Goal: Transaction & Acquisition: Purchase product/service

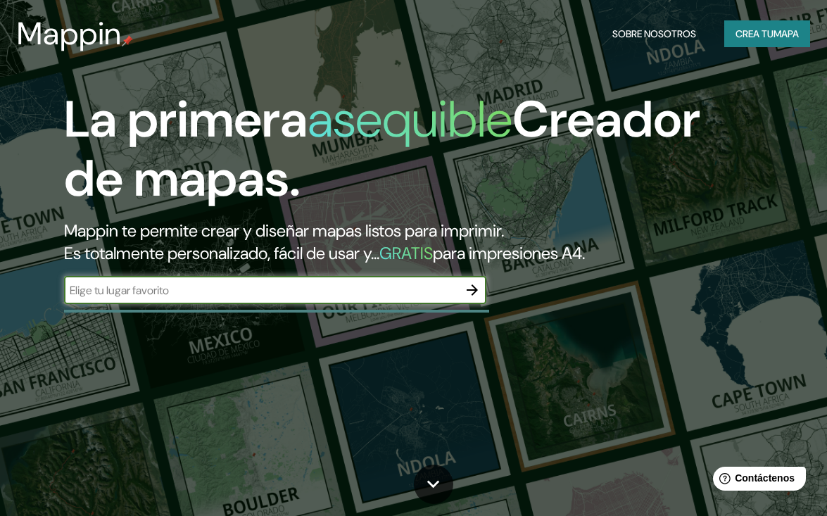
click at [412, 287] on input "text" at bounding box center [261, 290] width 394 height 16
type input "P"
type input "Parque comunal, [GEOGRAPHIC_DATA]"
click at [474, 289] on icon "button" at bounding box center [472, 289] width 17 height 17
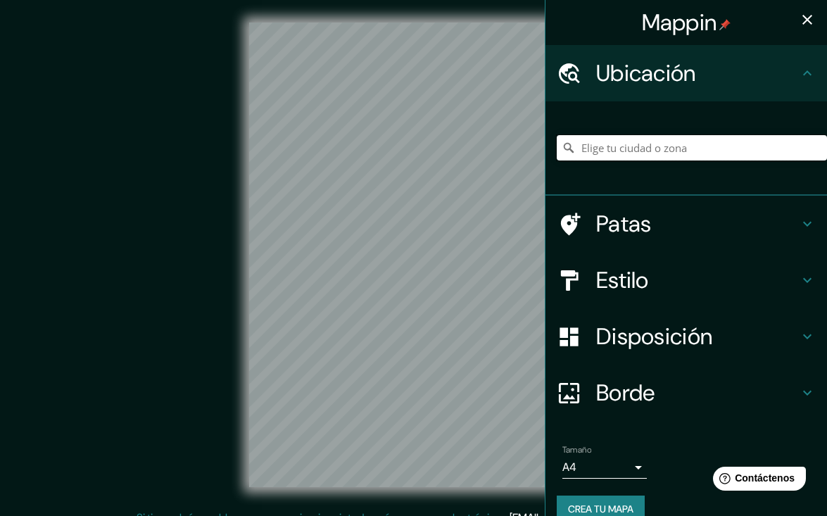
click at [669, 156] on input "Elige tu ciudad o zona" at bounding box center [692, 147] width 270 height 25
click at [799, 25] on icon "button" at bounding box center [807, 19] width 17 height 17
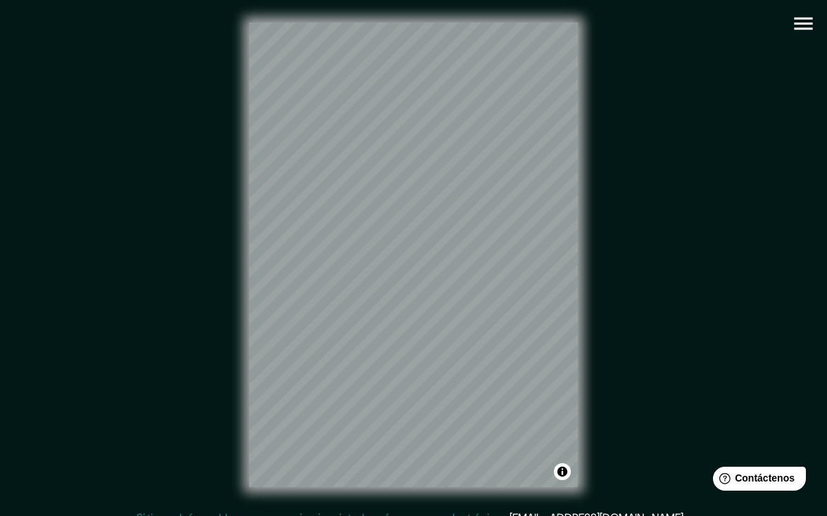
click at [806, 7] on button "button" at bounding box center [803, 24] width 36 height 36
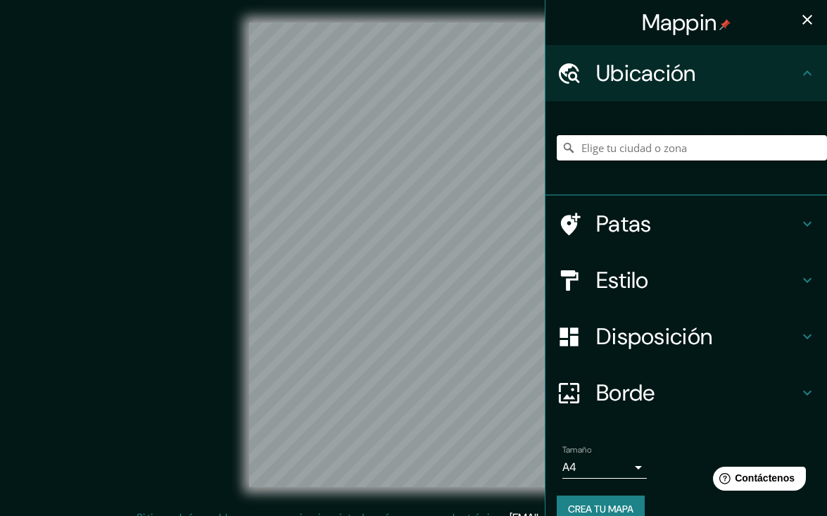
click at [680, 140] on input "Elige tu ciudad o zona" at bounding box center [692, 147] width 270 height 25
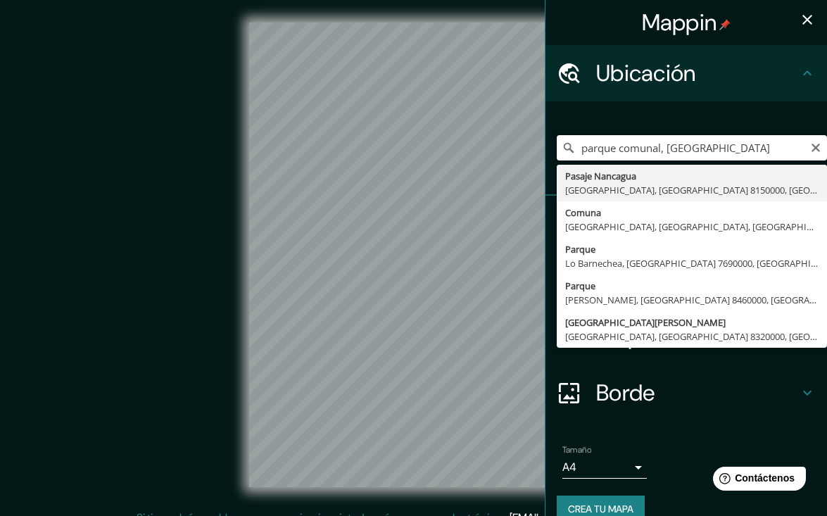
drag, startPoint x: 657, startPoint y: 147, endPoint x: 563, endPoint y: 152, distance: 93.7
click at [563, 152] on div "[GEOGRAPHIC_DATA], [GEOGRAPHIC_DATA], [GEOGRAPHIC_DATA] 8150000, [GEOGRAPHIC_DA…" at bounding box center [692, 147] width 270 height 25
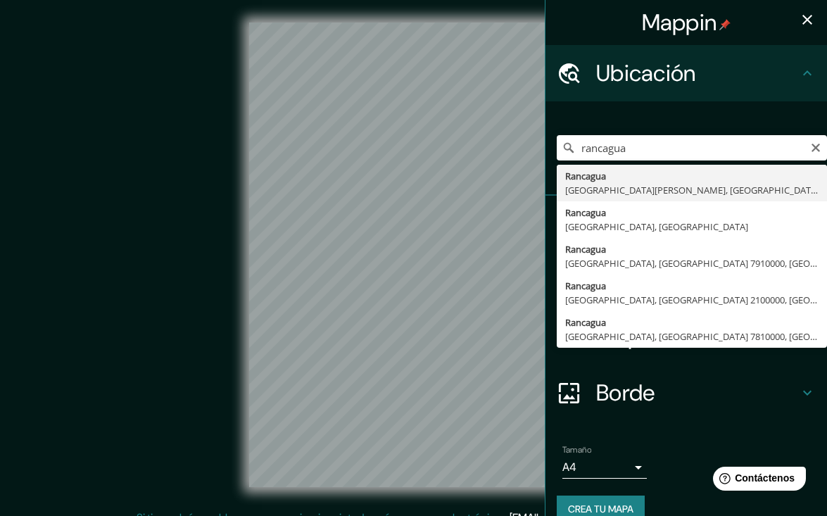
type input "Rancagua, [GEOGRAPHIC_DATA][PERSON_NAME], [GEOGRAPHIC_DATA]"
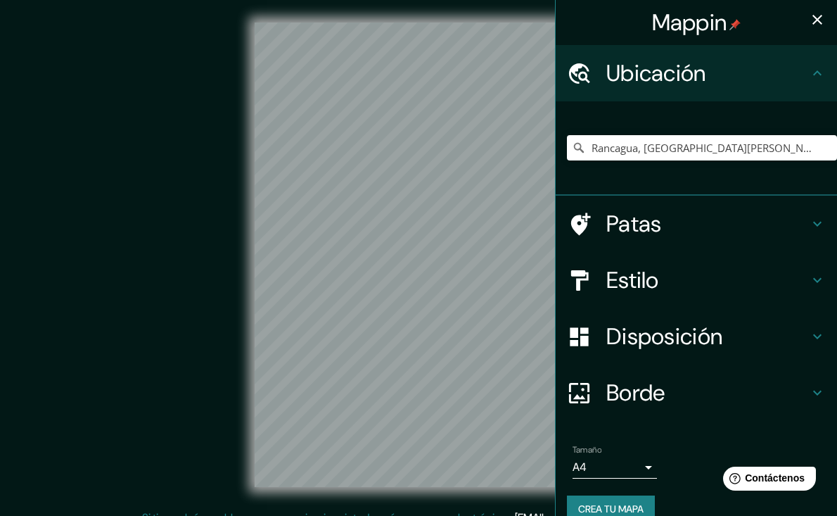
click at [607, 469] on body "Mappin Ubicación Rancagua, [GEOGRAPHIC_DATA][PERSON_NAME], [GEOGRAPHIC_DATA] Pa…" at bounding box center [418, 258] width 837 height 516
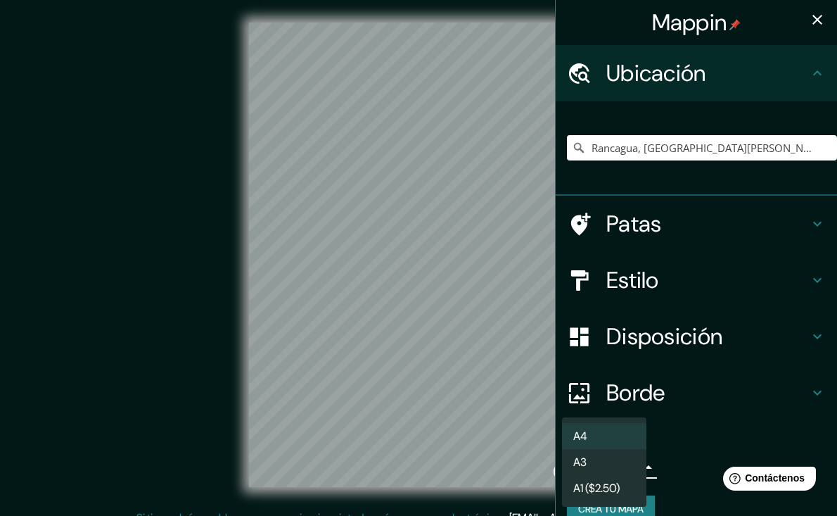
click at [614, 465] on li "A3" at bounding box center [604, 462] width 84 height 26
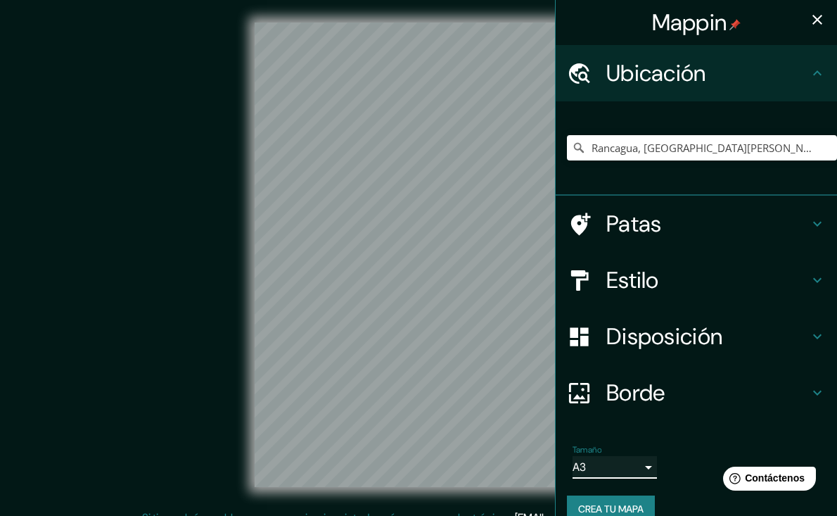
type input "a4"
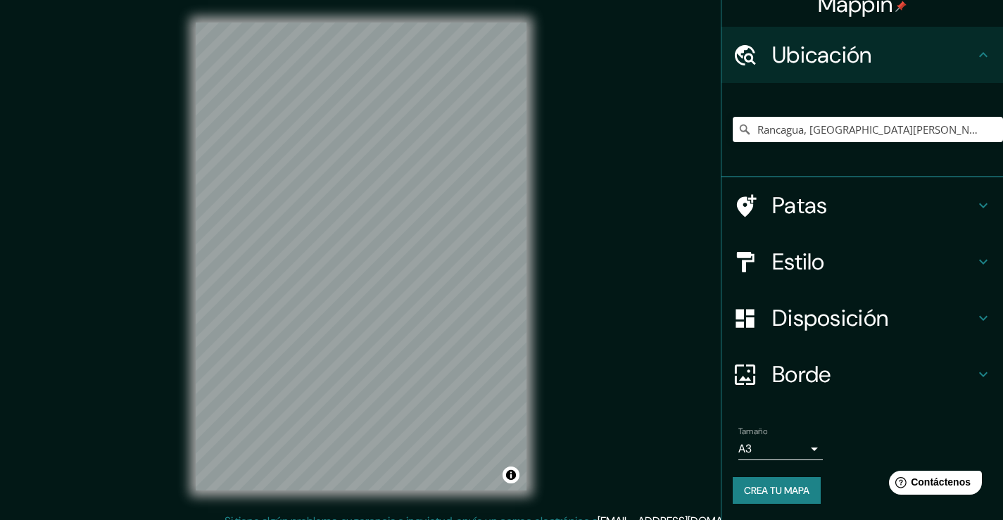
click at [826, 202] on h4 "Patas" at bounding box center [873, 205] width 203 height 28
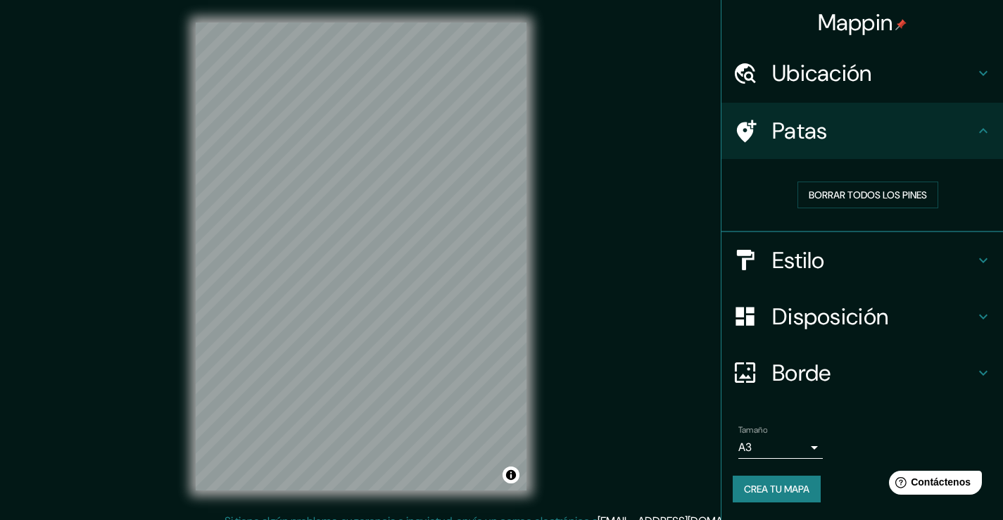
click at [826, 254] on h4 "Estilo" at bounding box center [873, 260] width 203 height 28
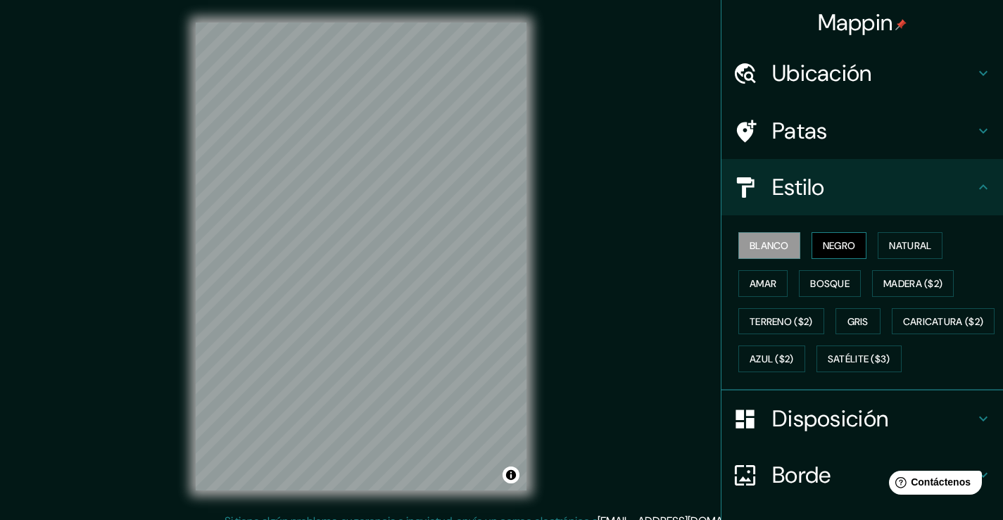
click at [826, 241] on font "Negro" at bounding box center [839, 245] width 33 height 13
click at [826, 244] on font "Natural" at bounding box center [910, 245] width 42 height 13
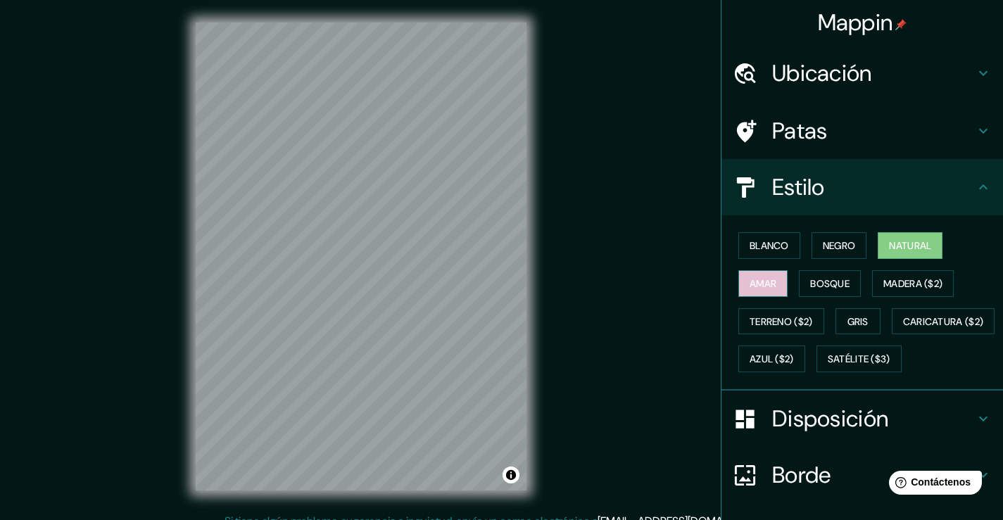
click at [773, 279] on button "Amar" at bounding box center [762, 283] width 49 height 27
click at [826, 288] on font "Bosque" at bounding box center [829, 283] width 39 height 13
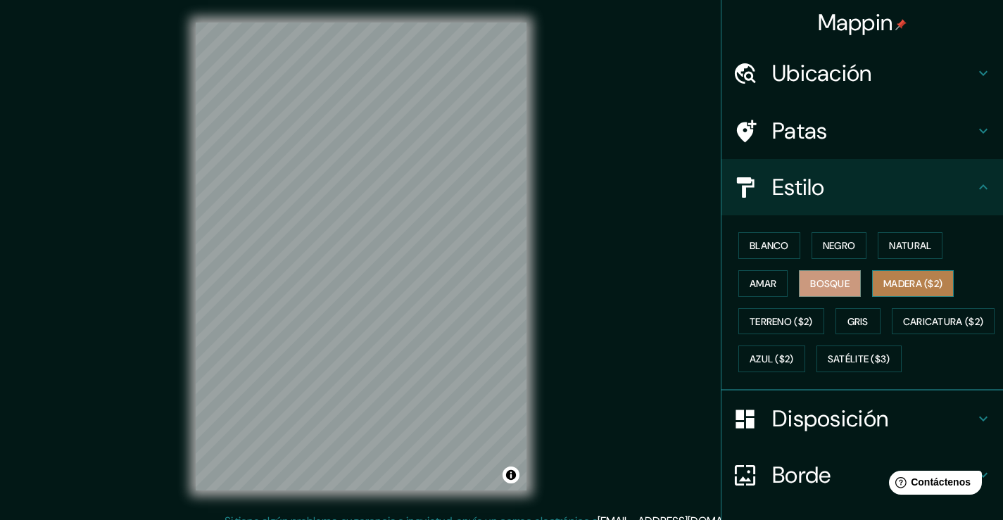
click at [826, 289] on font "Madera ($2)" at bounding box center [912, 283] width 59 height 13
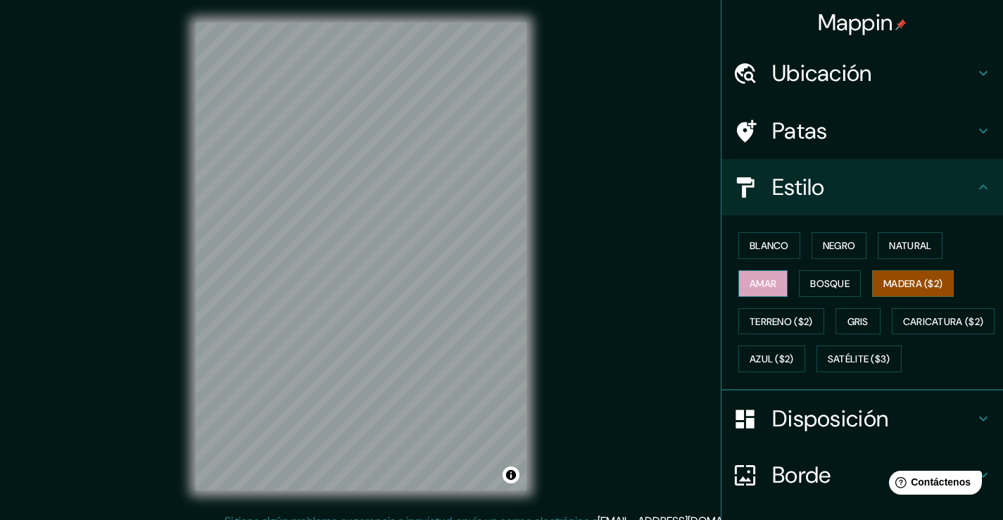
click at [773, 279] on button "Amar" at bounding box center [762, 283] width 49 height 27
click at [826, 282] on font "Madera ($2)" at bounding box center [912, 283] width 59 height 13
click at [826, 320] on font "Gris" at bounding box center [857, 321] width 21 height 13
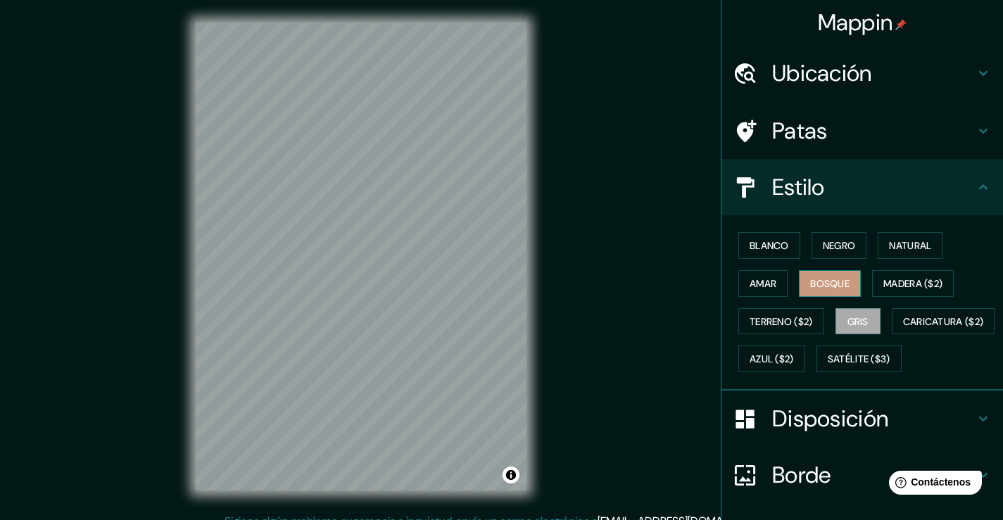
click at [819, 282] on font "Bosque" at bounding box center [829, 283] width 39 height 13
